Goal: Information Seeking & Learning: Learn about a topic

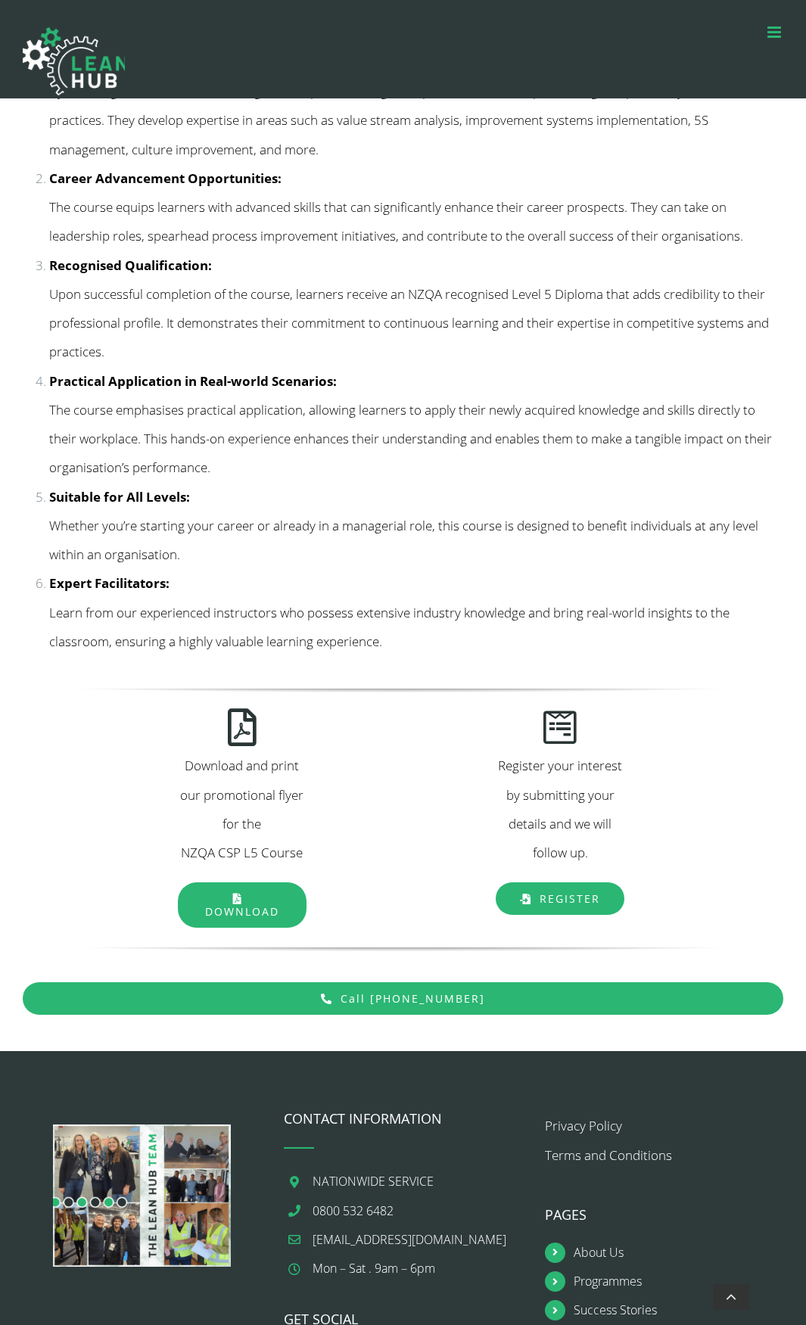
scroll to position [1980, 0]
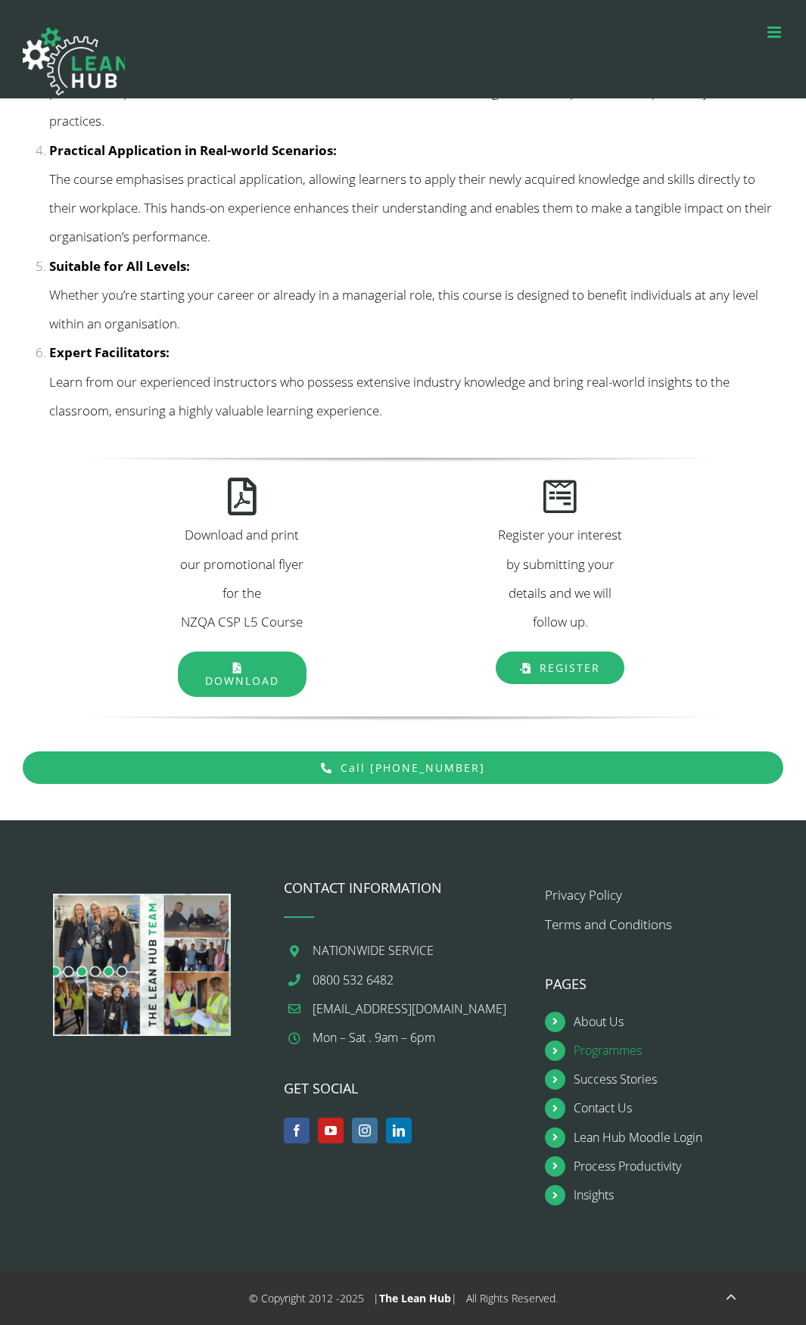
click at [581, 1046] on link "Programmes" at bounding box center [679, 1051] width 210 height 20
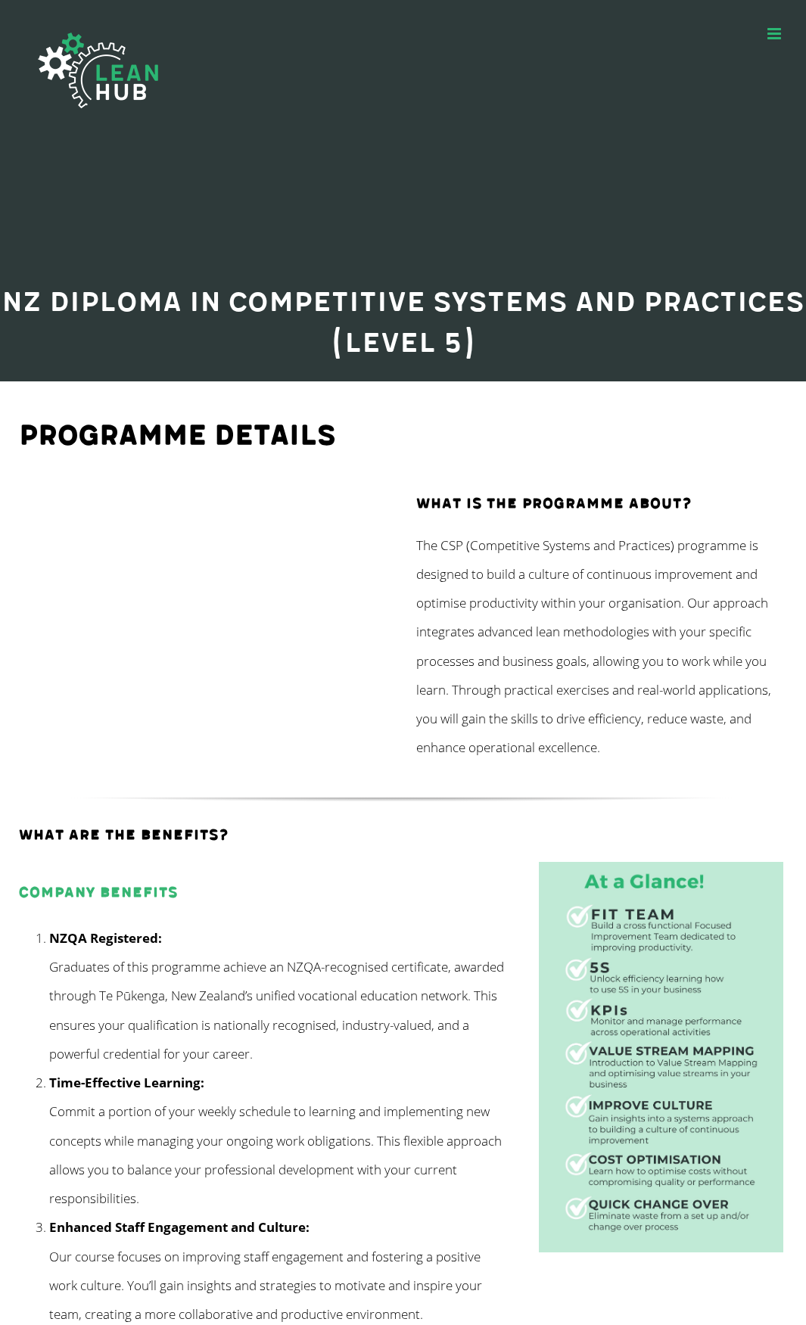
click at [773, 33] on link "Toggle mobile menu" at bounding box center [775, 34] width 16 height 16
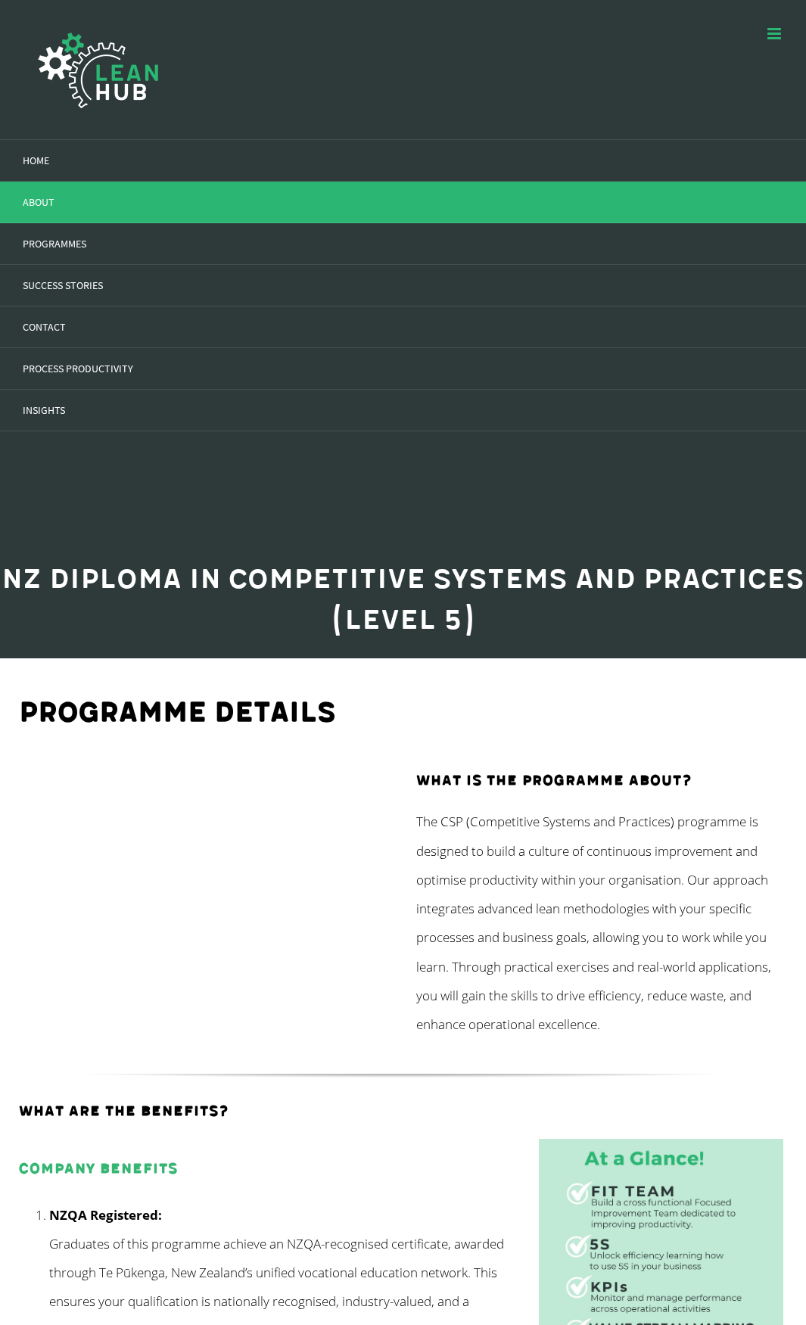
click at [41, 203] on span "ABOUT" at bounding box center [39, 202] width 32 height 14
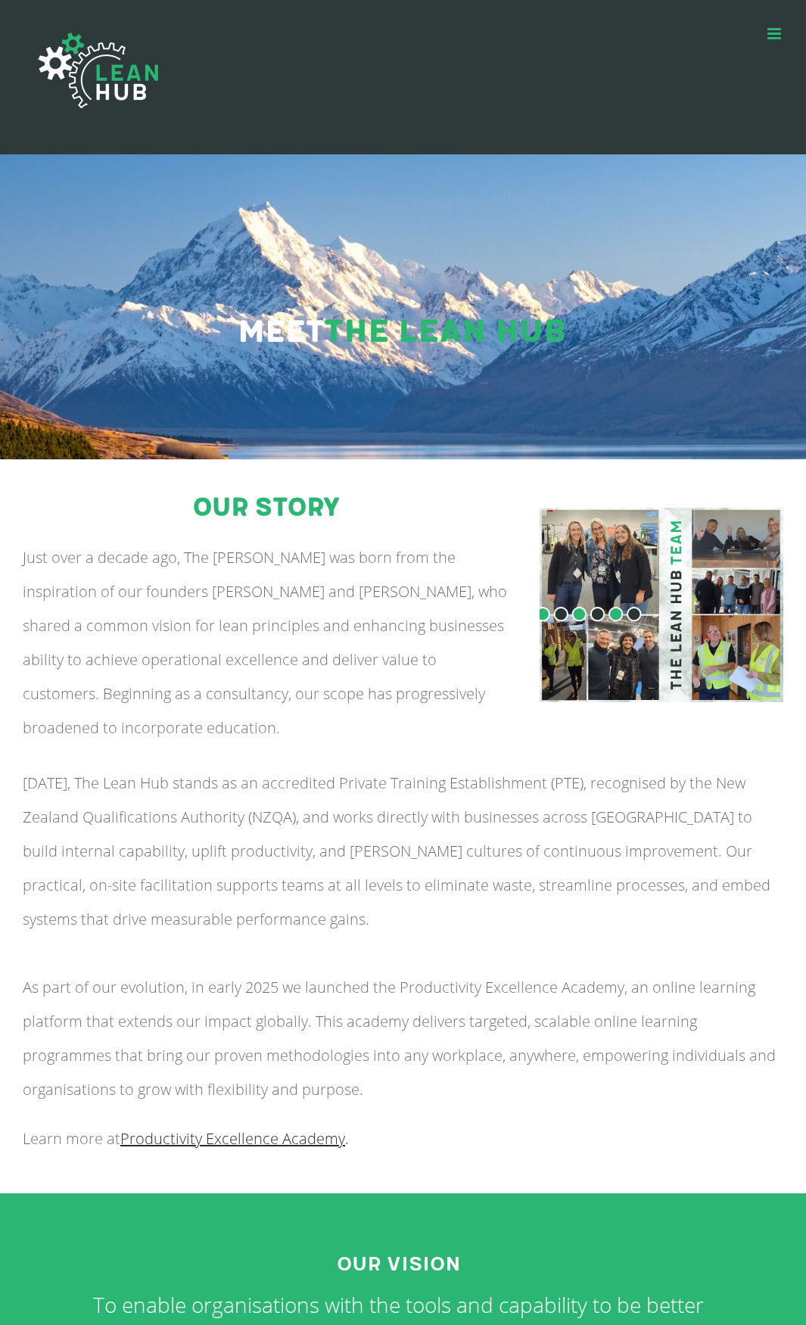
click at [626, 599] on img at bounding box center [662, 605] width 244 height 194
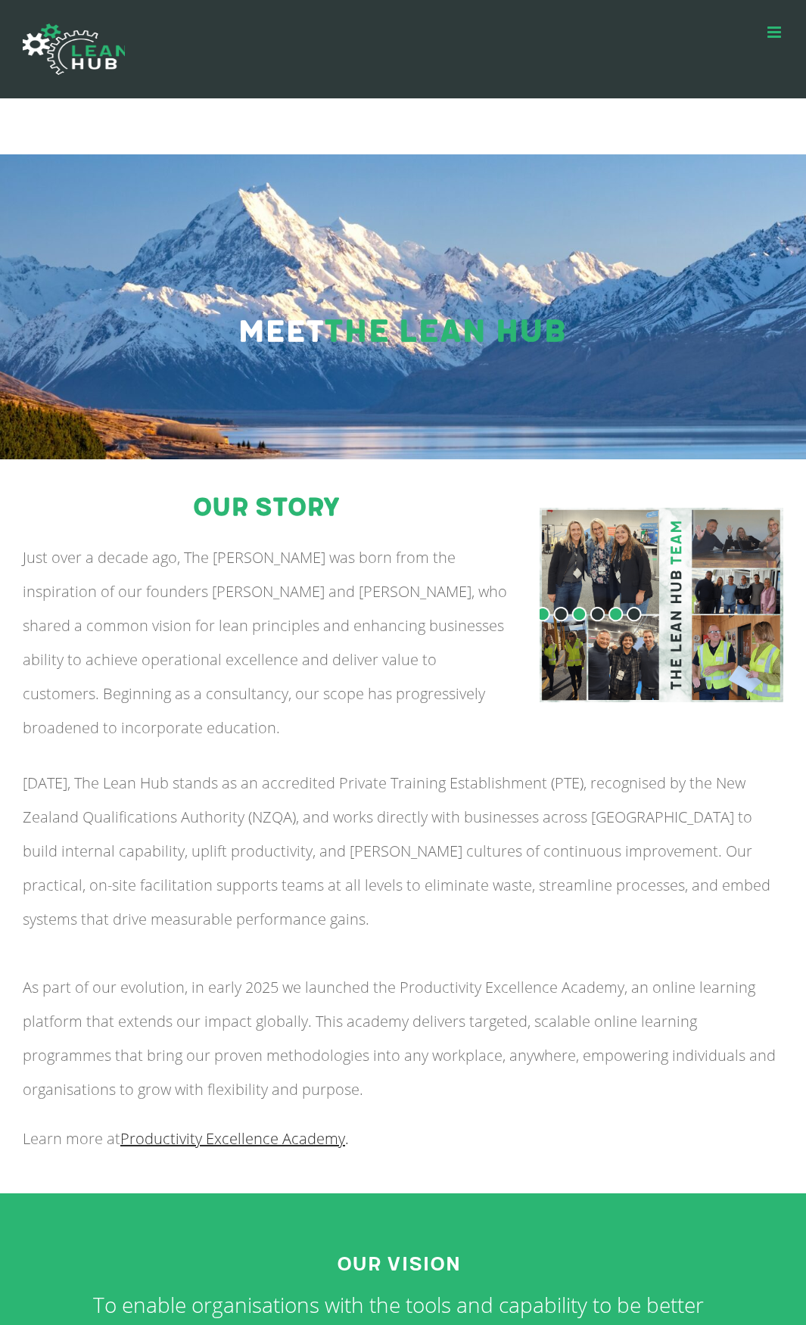
scroll to position [378, 0]
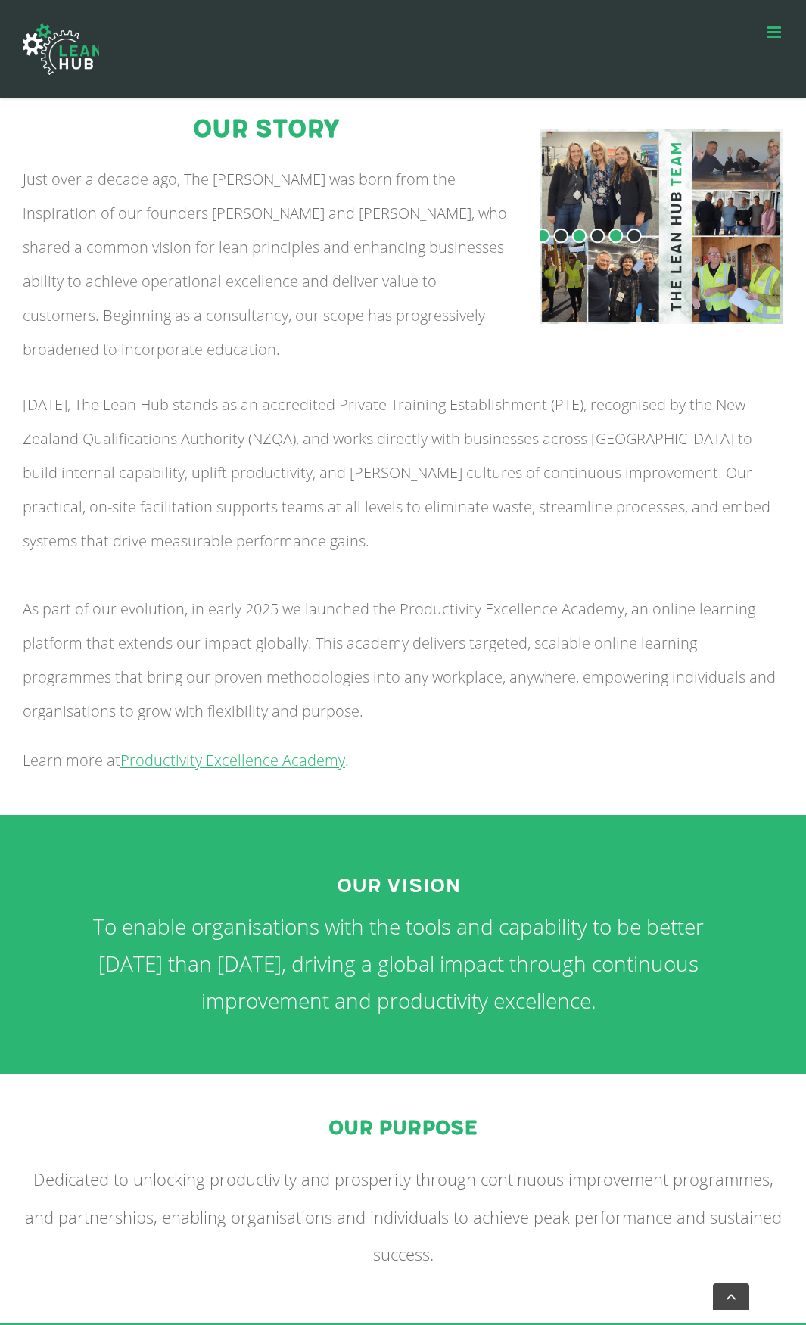
click at [283, 758] on span "Productivity Excellence Academy" at bounding box center [232, 760] width 225 height 20
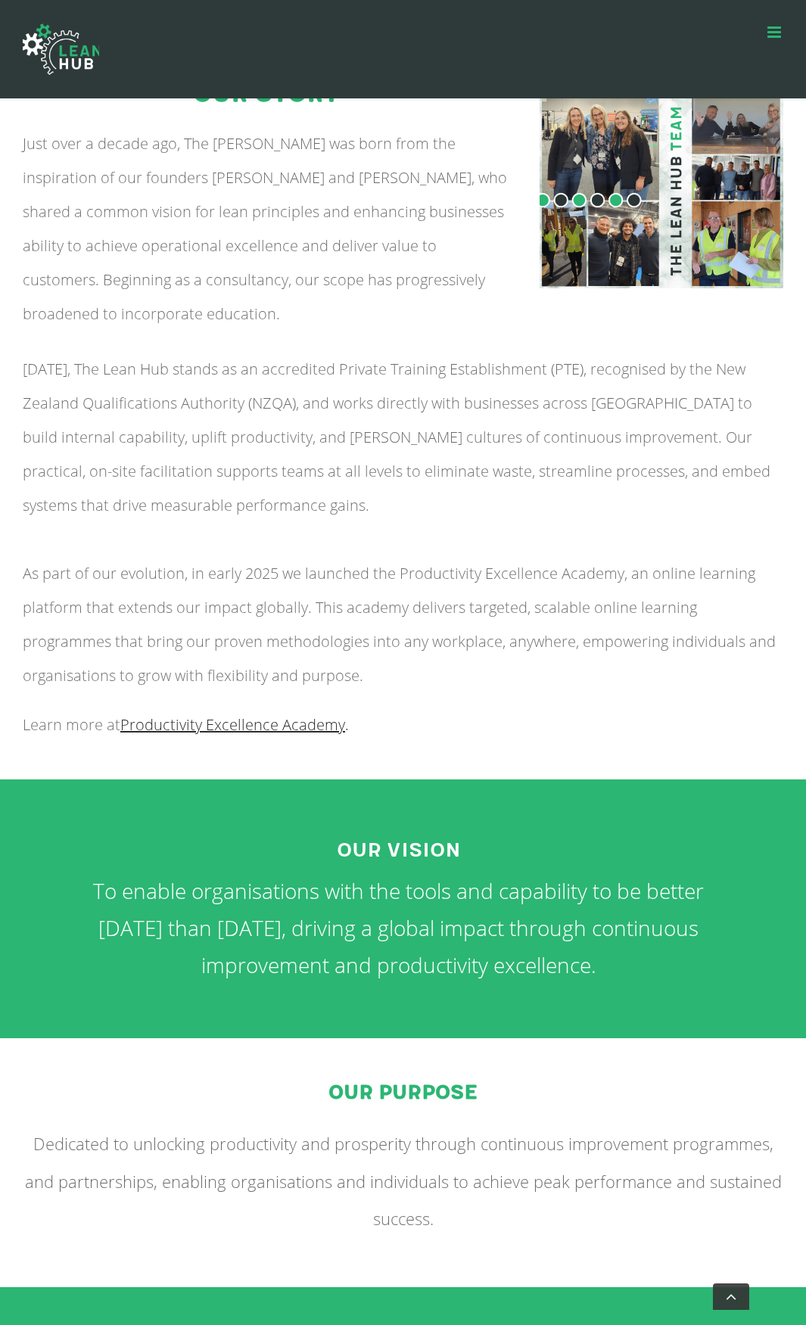
scroll to position [524, 0]
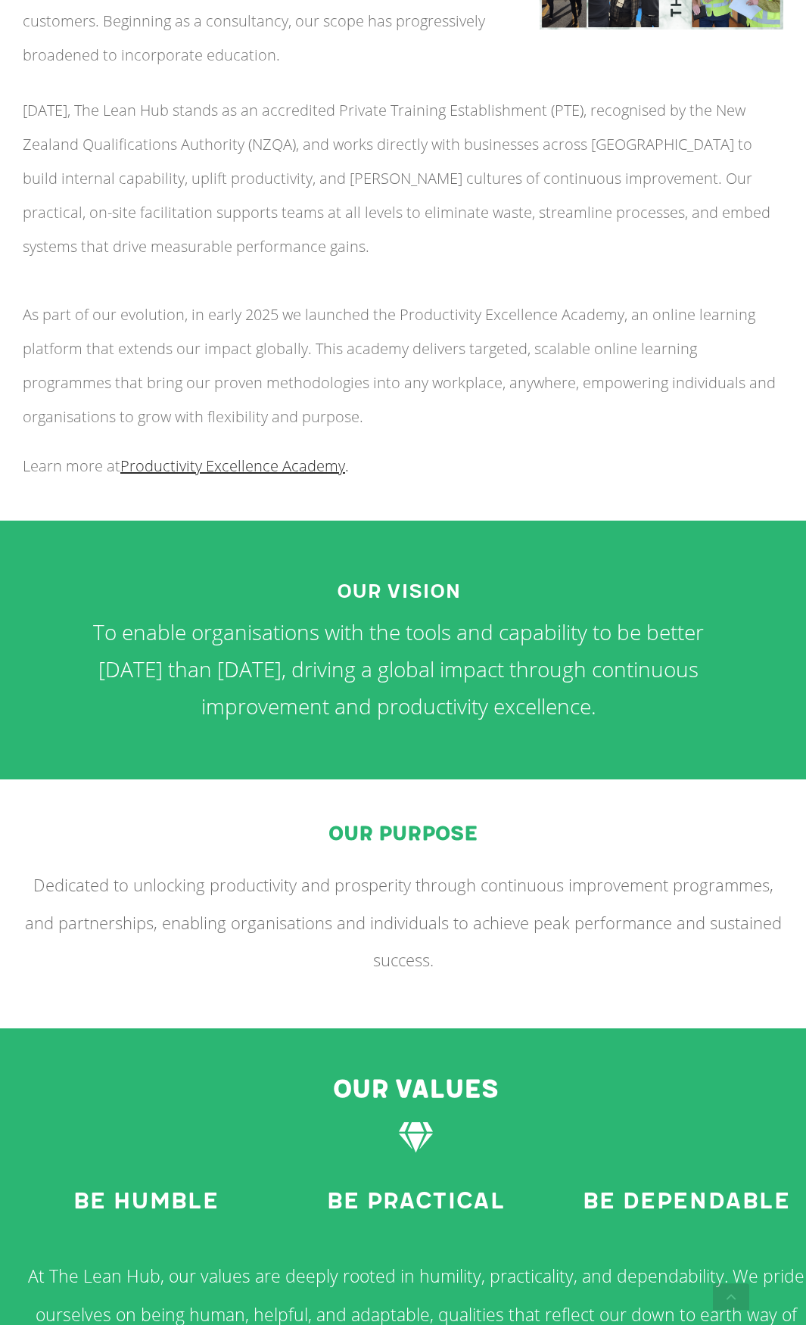
scroll to position [677, 0]
